Goal: Task Accomplishment & Management: Manage account settings

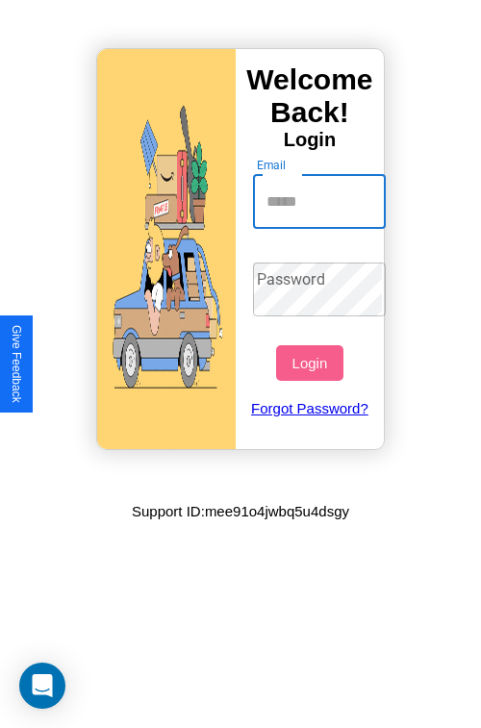
click at [321, 201] on input "Email" at bounding box center [320, 202] width 134 height 54
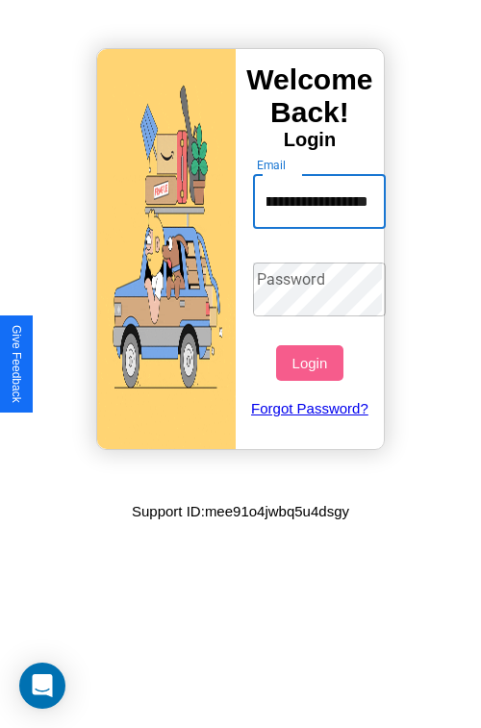
scroll to position [0, 59]
type input "**********"
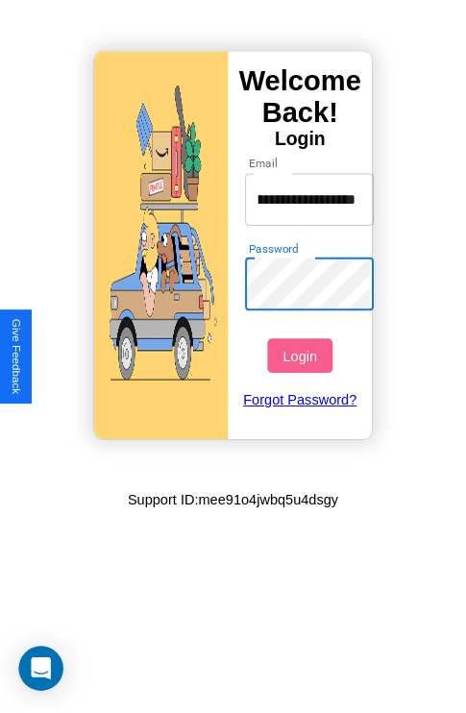
scroll to position [0, 0]
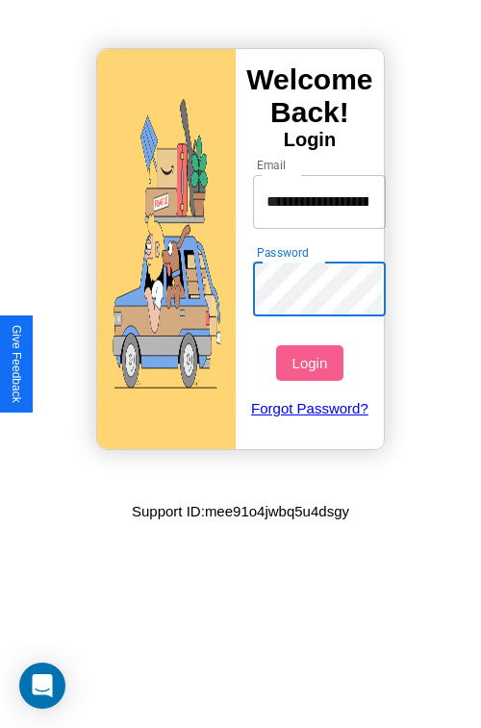
click at [311, 362] on button "Login" at bounding box center [309, 363] width 66 height 36
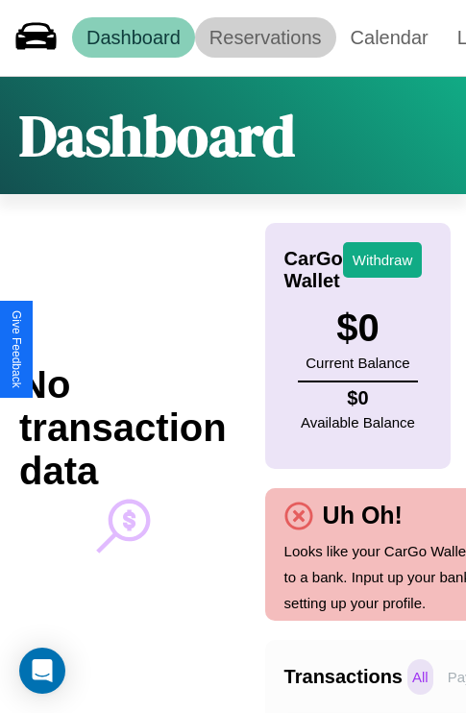
click at [265, 37] on link "Reservations" at bounding box center [265, 37] width 141 height 40
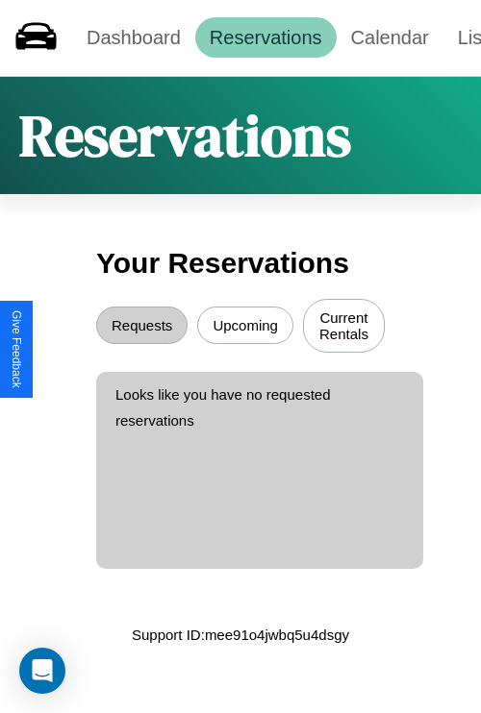
click at [245, 328] on button "Upcoming" at bounding box center [245, 325] width 96 height 37
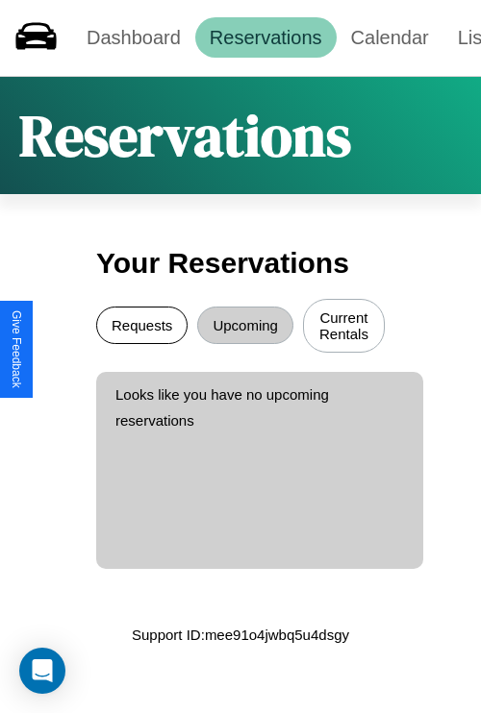
click at [141, 328] on button "Requests" at bounding box center [141, 325] width 91 height 37
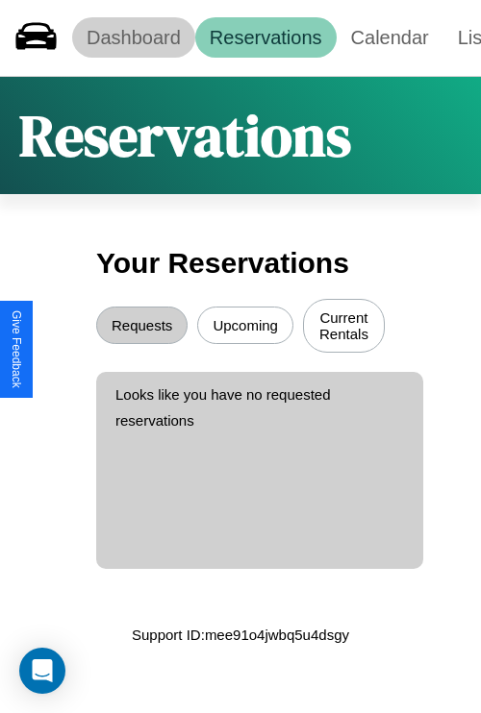
click at [133, 37] on link "Dashboard" at bounding box center [133, 37] width 123 height 40
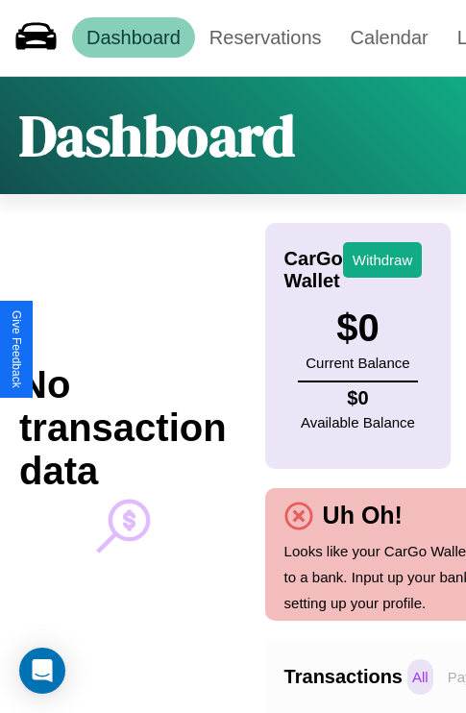
click at [420, 677] on p "All" at bounding box center [421, 677] width 26 height 36
